Goal: Task Accomplishment & Management: Use online tool/utility

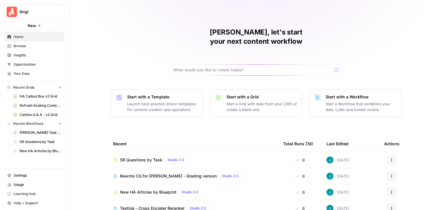
click at [35, 46] on span "Browse" at bounding box center [38, 46] width 48 height 5
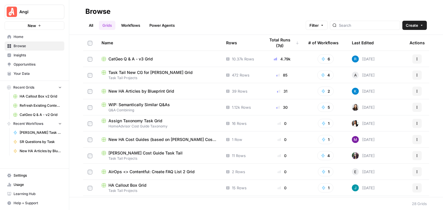
click at [155, 58] on div "CatGeo Q & A - v3 Grid" at bounding box center [158, 59] width 115 height 6
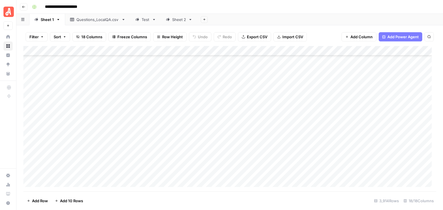
scroll to position [38223, 0]
click at [178, 22] on div "Sheet 2" at bounding box center [179, 20] width 14 height 6
click at [430, 175] on div "Add Column" at bounding box center [229, 119] width 412 height 146
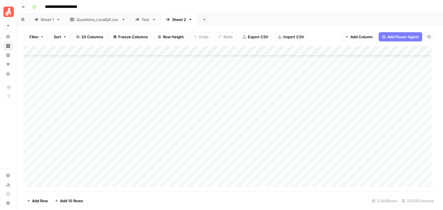
click at [100, 85] on div "Add Column" at bounding box center [229, 119] width 412 height 146
click at [112, 95] on div "Add Column" at bounding box center [229, 119] width 412 height 146
click at [113, 84] on div "Add Column" at bounding box center [229, 119] width 412 height 146
click at [29, 115] on div "Add Column" at bounding box center [229, 119] width 412 height 146
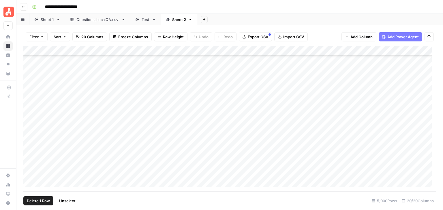
scroll to position [42314, 0]
click at [30, 98] on div "Add Column" at bounding box center [229, 119] width 412 height 146
click at [303, 50] on div "Add Column" at bounding box center [229, 119] width 412 height 146
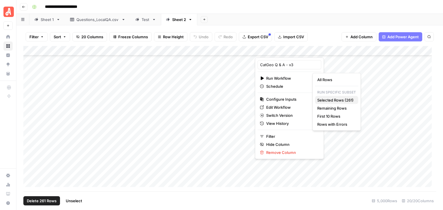
click at [338, 100] on span "Selected Rows (261)" at bounding box center [335, 100] width 36 height 6
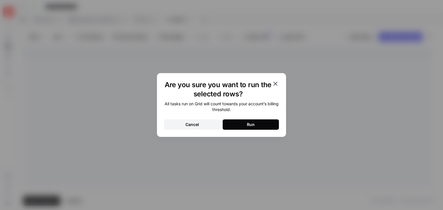
click at [252, 121] on button "Run" at bounding box center [250, 125] width 56 height 10
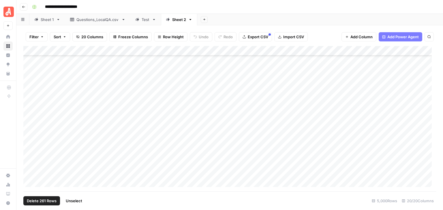
click at [81, 200] on span "Unselect" at bounding box center [74, 201] width 16 height 6
click at [82, 79] on div "Add Column" at bounding box center [229, 119] width 412 height 146
click at [79, 87] on div "Add Column" at bounding box center [229, 119] width 412 height 146
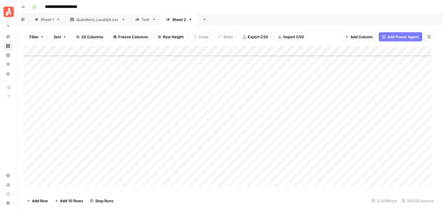
click at [80, 78] on div "Add Column" at bounding box center [229, 119] width 412 height 146
click at [101, 84] on div "Add Column" at bounding box center [229, 119] width 412 height 146
click at [96, 91] on div "Add Column" at bounding box center [229, 119] width 412 height 146
click at [96, 85] on div "Add Column" at bounding box center [229, 119] width 412 height 146
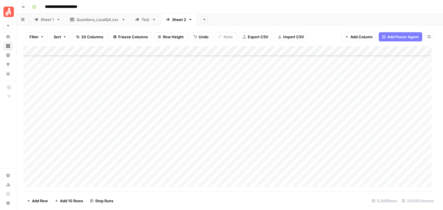
scroll to position [45541, 0]
click at [84, 93] on div "Add Column" at bounding box center [229, 119] width 412 height 146
click at [71, 84] on div "Add Column" at bounding box center [229, 119] width 412 height 146
click at [77, 94] on div "Add Column" at bounding box center [229, 119] width 412 height 146
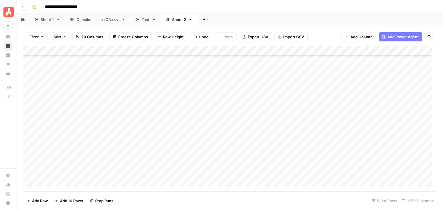
click at [74, 80] on div "Add Column" at bounding box center [229, 119] width 412 height 146
click at [74, 70] on div "Add Column" at bounding box center [229, 119] width 412 height 146
click at [309, 74] on div "Add Column" at bounding box center [229, 119] width 412 height 146
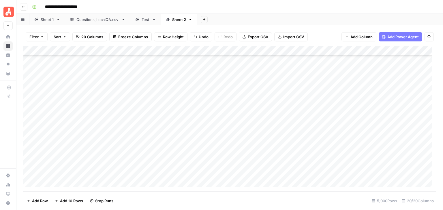
scroll to position [41803, 0]
click at [29, 72] on div "Add Column" at bounding box center [229, 119] width 412 height 146
click at [29, 125] on div "Add Column" at bounding box center [229, 119] width 412 height 146
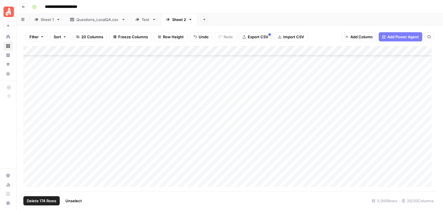
click at [302, 50] on div "Add Column" at bounding box center [229, 119] width 412 height 146
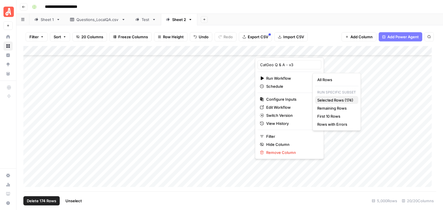
click at [346, 99] on span "Selected Rows (174)" at bounding box center [335, 100] width 36 height 6
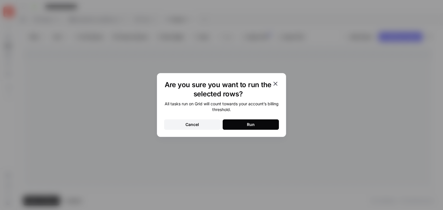
click at [267, 127] on button "Run" at bounding box center [250, 125] width 56 height 10
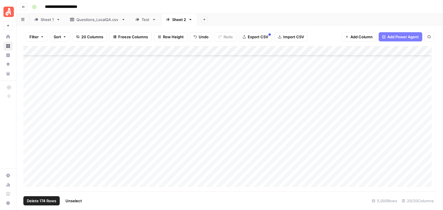
click at [78, 199] on span "Unselect" at bounding box center [73, 201] width 16 height 6
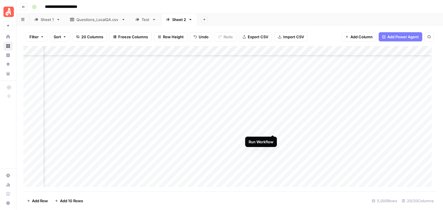
click at [272, 127] on div "Add Column" at bounding box center [229, 119] width 412 height 146
click at [30, 107] on div "Add Column" at bounding box center [229, 119] width 412 height 146
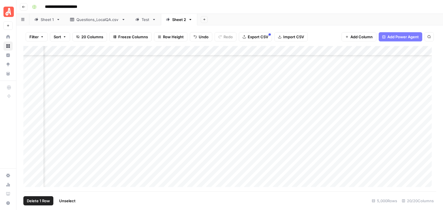
scroll to position [40852, 528]
click at [29, 90] on div "Add Column" at bounding box center [229, 119] width 412 height 146
click at [29, 158] on div "Add Column" at bounding box center [229, 119] width 412 height 146
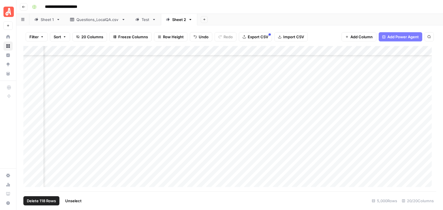
click at [356, 52] on div "Add Column" at bounding box center [229, 119] width 412 height 146
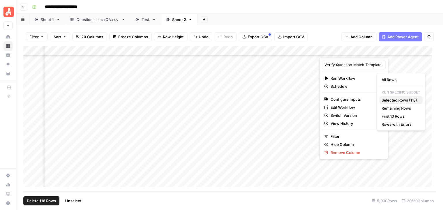
click at [403, 98] on span "Selected Rows (118)" at bounding box center [399, 100] width 36 height 6
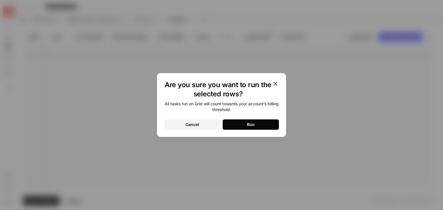
click at [262, 122] on button "Run" at bounding box center [250, 125] width 56 height 10
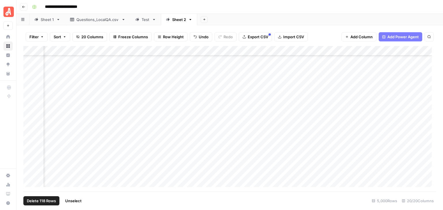
click at [80, 199] on span "Unselect" at bounding box center [73, 201] width 16 height 6
click at [30, 81] on div "Add Column" at bounding box center [229, 119] width 412 height 146
click at [29, 167] on div "Add Column" at bounding box center [229, 119] width 412 height 146
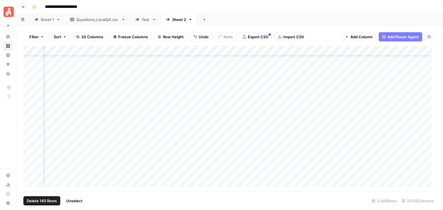
click at [359, 50] on div "Add Column" at bounding box center [229, 119] width 412 height 146
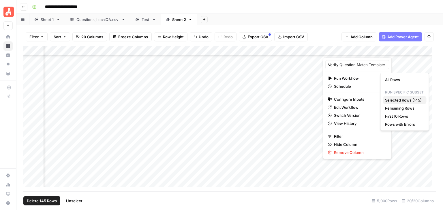
click at [394, 98] on span "Selected Rows (145)" at bounding box center [403, 100] width 37 height 6
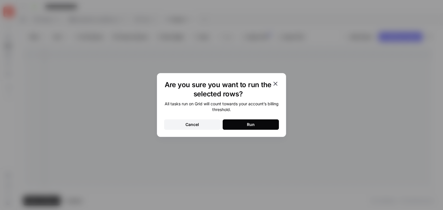
click at [263, 126] on button "Run" at bounding box center [250, 125] width 56 height 10
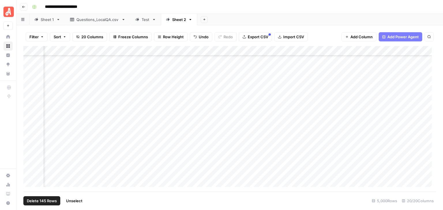
click at [78, 200] on span "Unselect" at bounding box center [74, 201] width 16 height 6
click at [29, 92] on div "Add Column" at bounding box center [229, 119] width 412 height 146
click at [30, 124] on div "Add Column" at bounding box center [229, 119] width 412 height 146
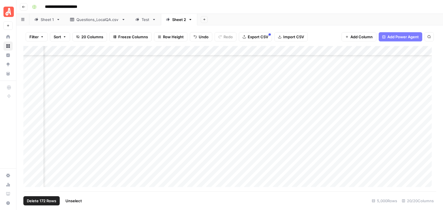
click at [299, 49] on div "Add Column" at bounding box center [229, 119] width 412 height 146
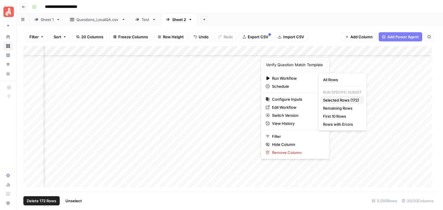
click at [339, 101] on span "Selected Rows (172)" at bounding box center [341, 100] width 36 height 6
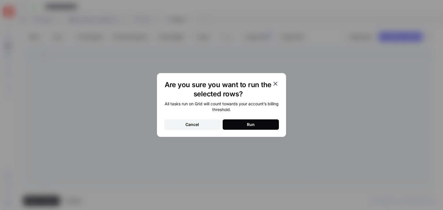
click at [268, 124] on button "Run" at bounding box center [250, 125] width 56 height 10
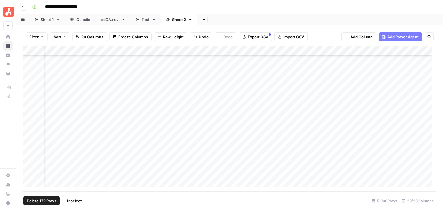
click at [80, 199] on span "Unselect" at bounding box center [73, 201] width 16 height 6
click at [182, 125] on div "Add Column" at bounding box center [229, 119] width 412 height 146
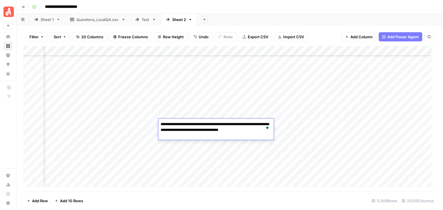
click at [247, 1] on header "**********" at bounding box center [229, 7] width 426 height 14
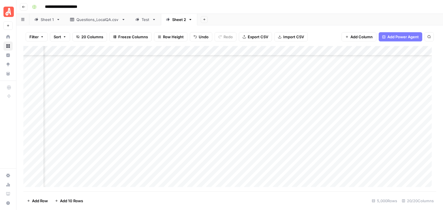
click at [237, 125] on div "Add Column" at bounding box center [229, 119] width 412 height 146
click at [258, 5] on div "**********" at bounding box center [233, 6] width 407 height 9
click at [253, 126] on div "Add Column" at bounding box center [229, 119] width 412 height 146
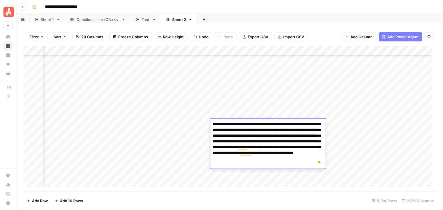
click at [250, 163] on textarea "**********" at bounding box center [267, 144] width 115 height 48
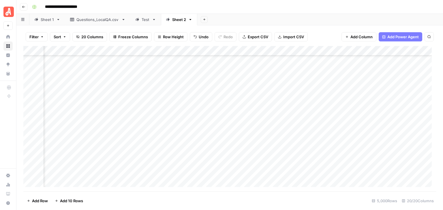
click at [233, 102] on div "Add Column" at bounding box center [229, 119] width 412 height 146
click at [310, 87] on div "Add Column" at bounding box center [229, 119] width 412 height 146
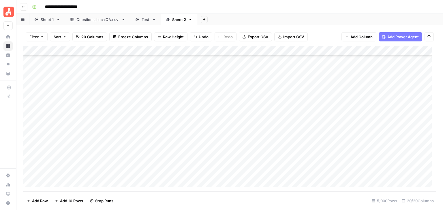
scroll to position [45405, 0]
